Goal: Find specific page/section: Find specific page/section

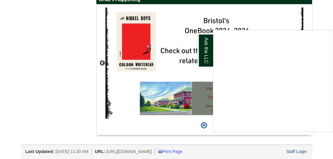
scroll to position [554, 0]
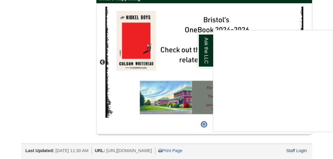
click at [75, 70] on div "Ask the LLC" at bounding box center [166, 79] width 333 height 159
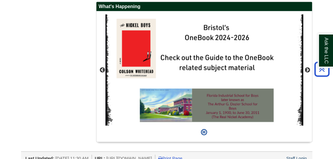
scroll to position [524, 0]
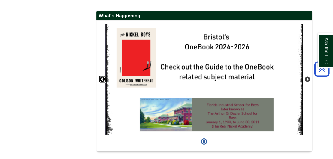
click at [102, 83] on button "Previous" at bounding box center [102, 80] width 6 height 6
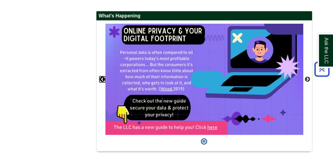
click at [102, 83] on button "Previous" at bounding box center [102, 80] width 6 height 6
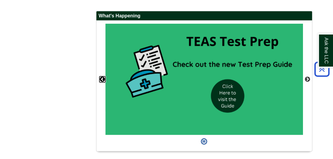
click at [102, 83] on button "Previous" at bounding box center [102, 80] width 6 height 6
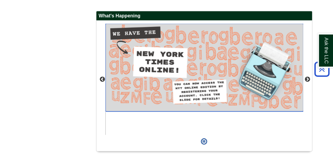
click at [210, 75] on img "slideshow" at bounding box center [204, 68] width 198 height 88
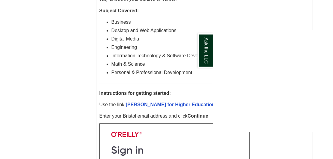
scroll to position [331, 0]
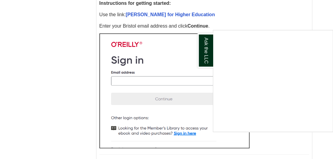
click at [260, 4] on div "Ask the LLC" at bounding box center [166, 79] width 333 height 159
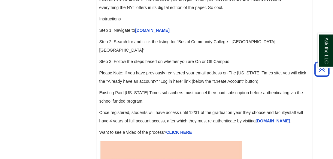
scroll to position [691, 0]
